Goal: Task Accomplishment & Management: Manage account settings

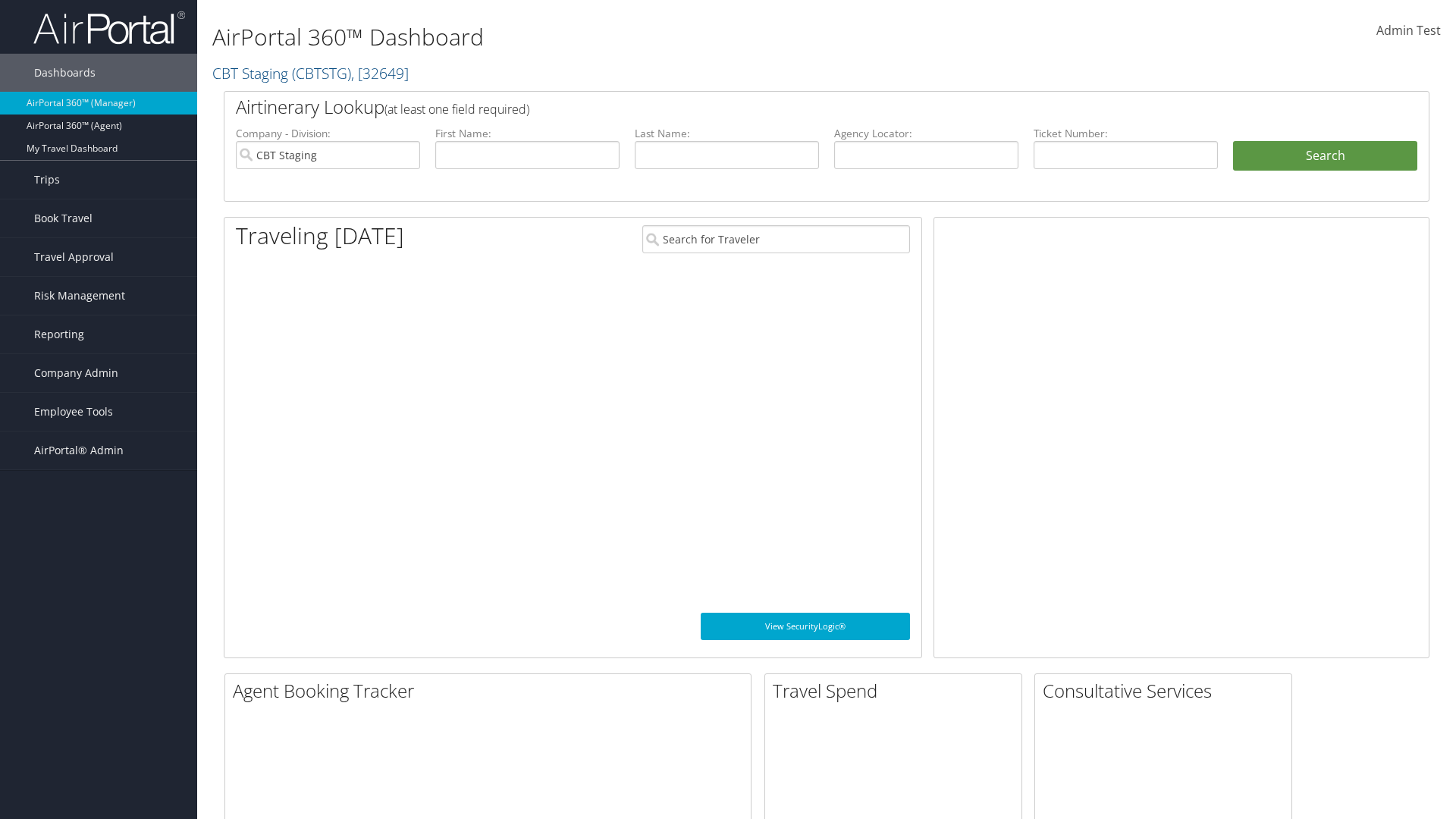
click at [99, 373] on span "Company Admin" at bounding box center [76, 372] width 84 height 38
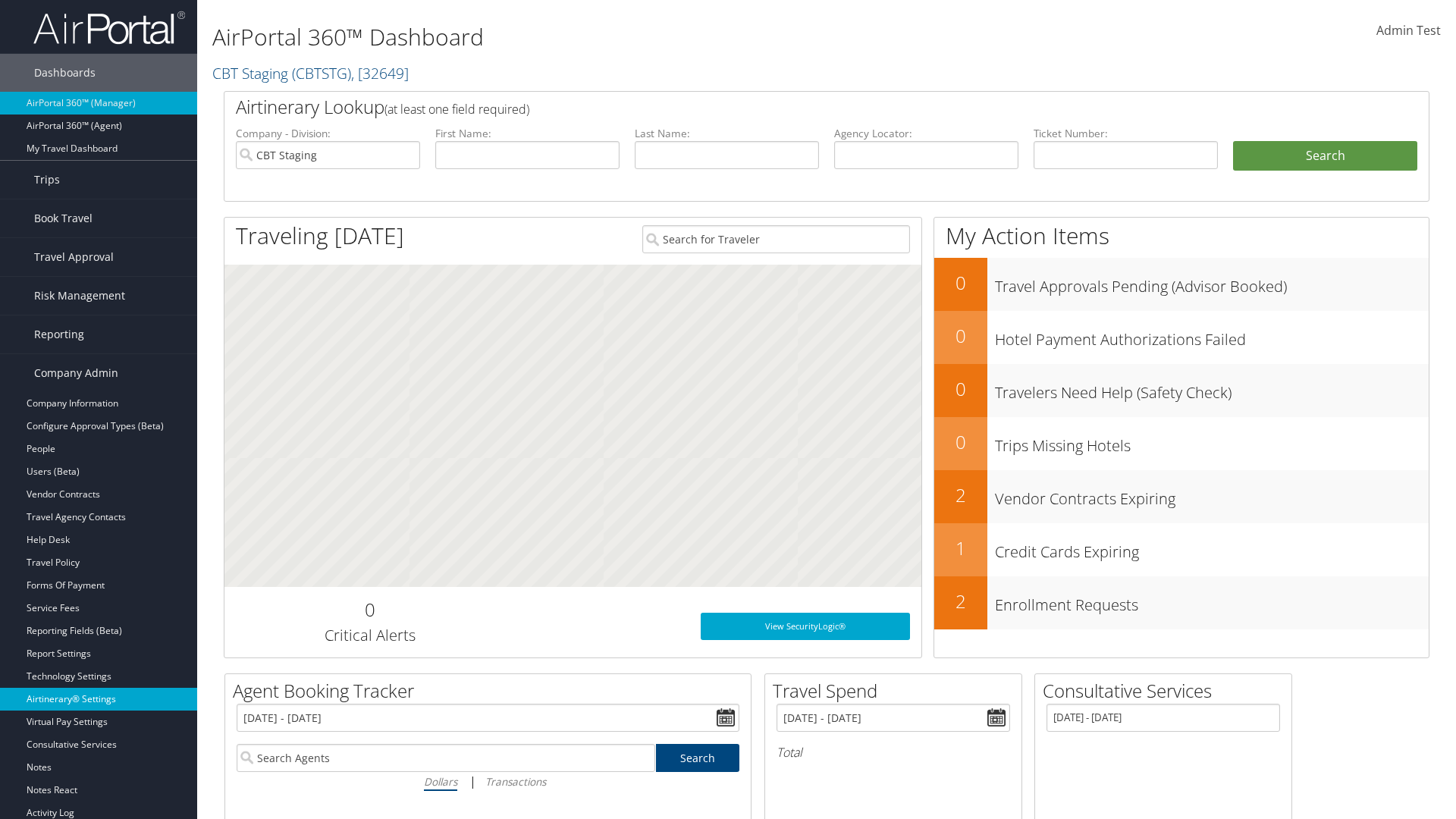
click at [99, 699] on link "Airtinerary® Settings" at bounding box center [99, 699] width 197 height 23
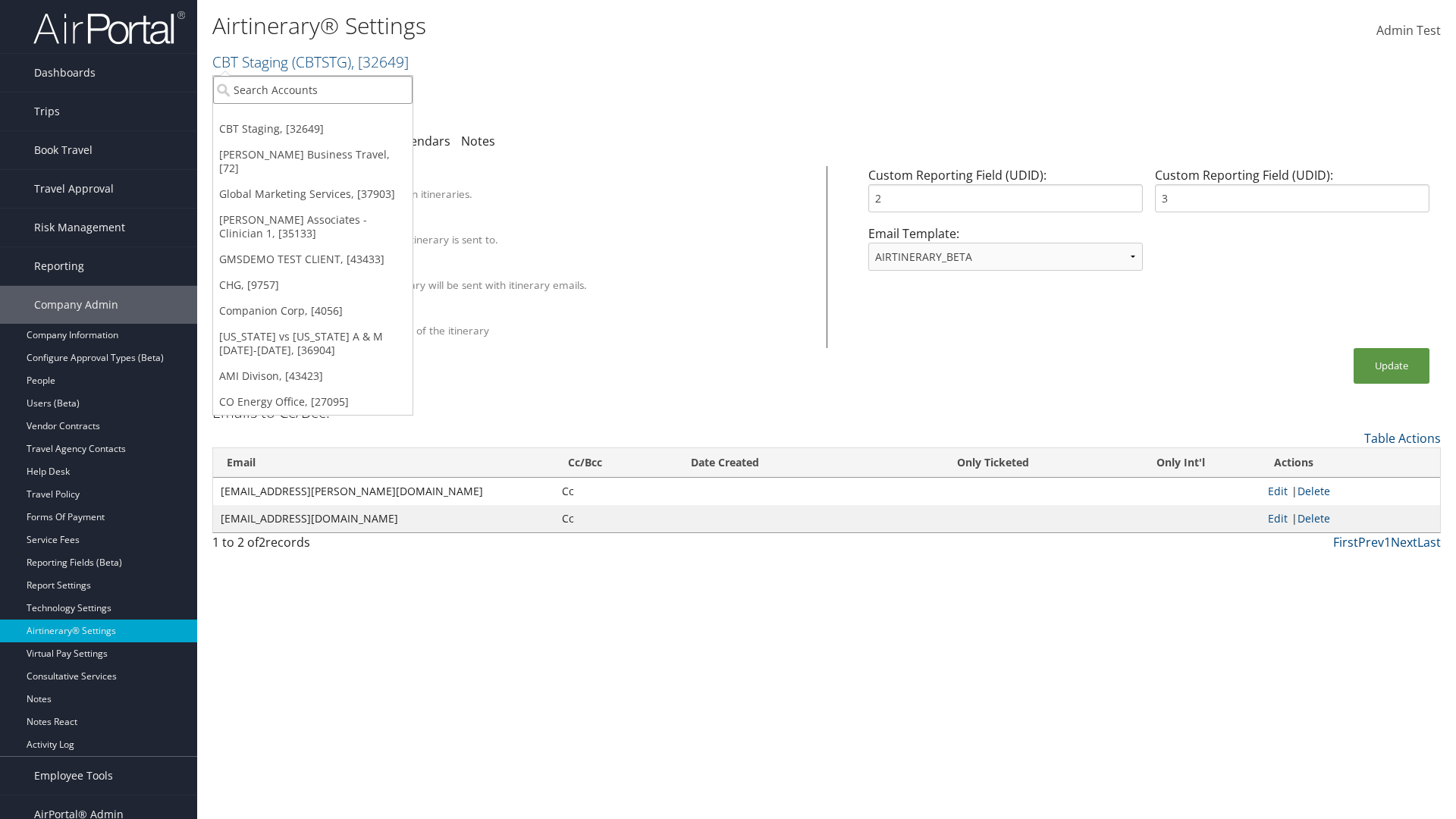
click at [312, 90] on input "search" at bounding box center [312, 90] width 200 height 28
type input "GMSDEMO Test"
click at [354, 118] on div "GMSDEMO TEST CLIENT (GMSDEMOCHILDR), [43433]" at bounding box center [354, 118] width 299 height 14
